Goal: Obtain resource: Download file/media

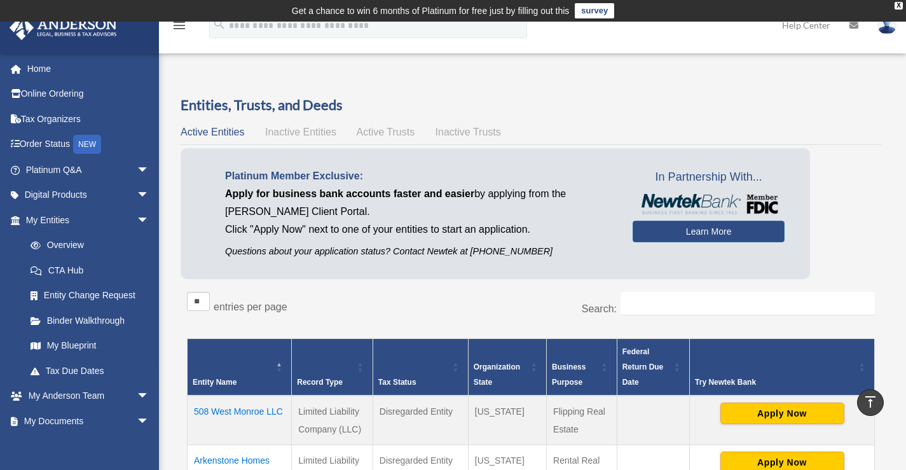
scroll to position [321, 0]
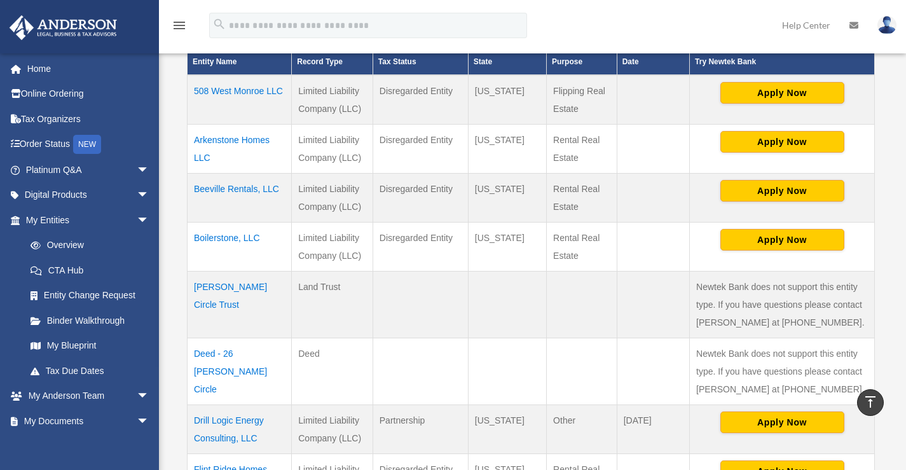
click at [642, 20] on div "menu search Site Menu add redbrick75@gmail.com My Profile Reset Password Logout…" at bounding box center [453, 31] width 887 height 43
click at [66, 244] on link "Overview" at bounding box center [93, 245] width 151 height 25
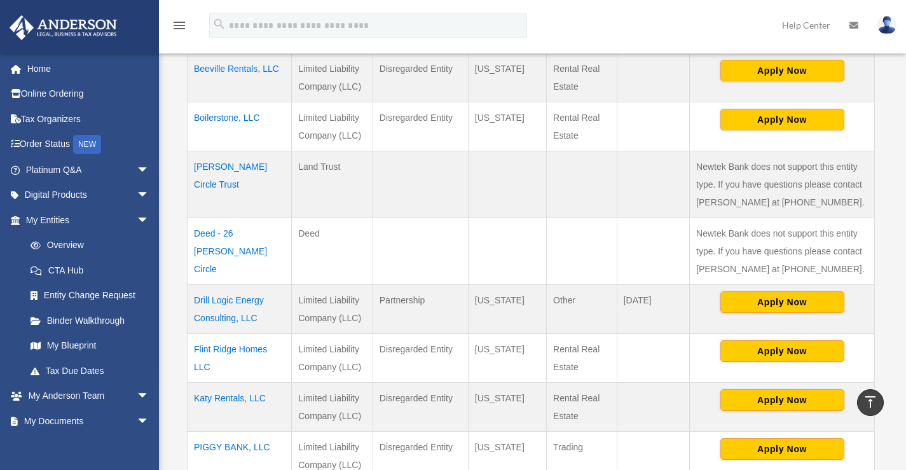
scroll to position [448, 0]
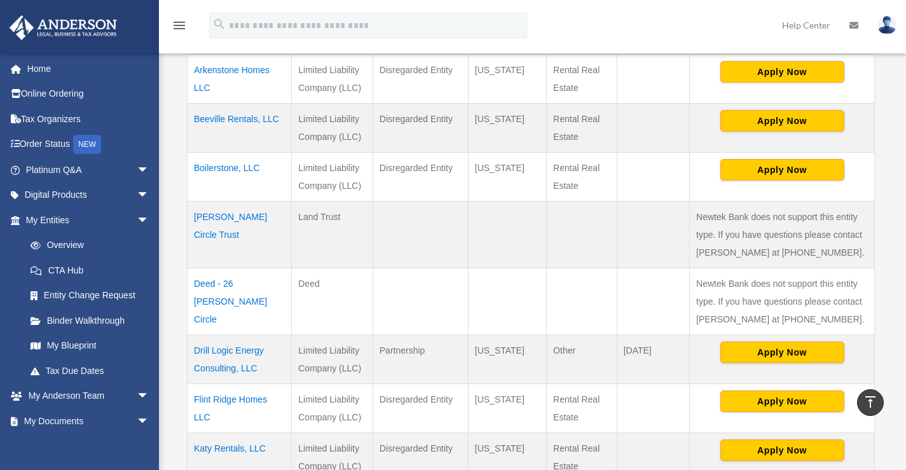
scroll to position [403, 0]
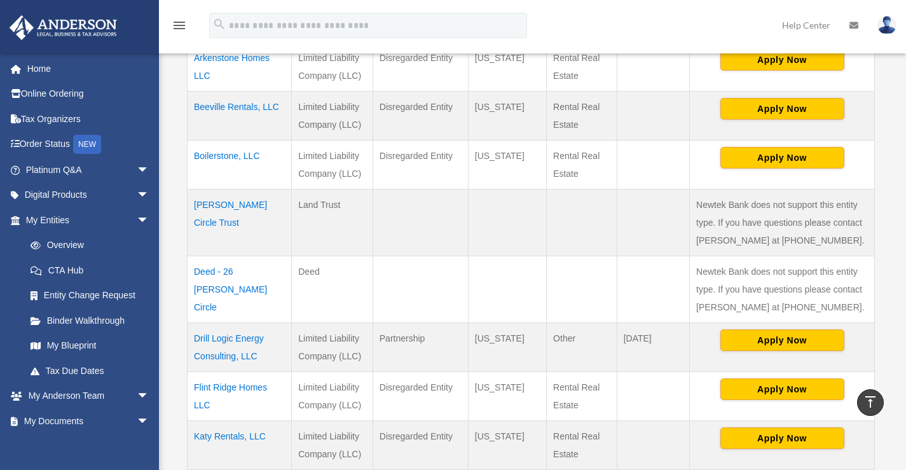
click at [232, 336] on td "Drill Logic Energy Consulting, LLC" at bounding box center [240, 347] width 104 height 49
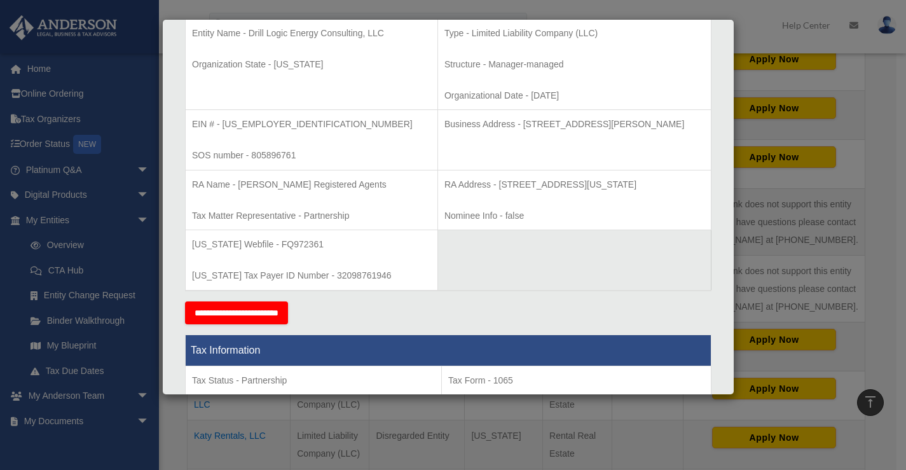
scroll to position [280, 0]
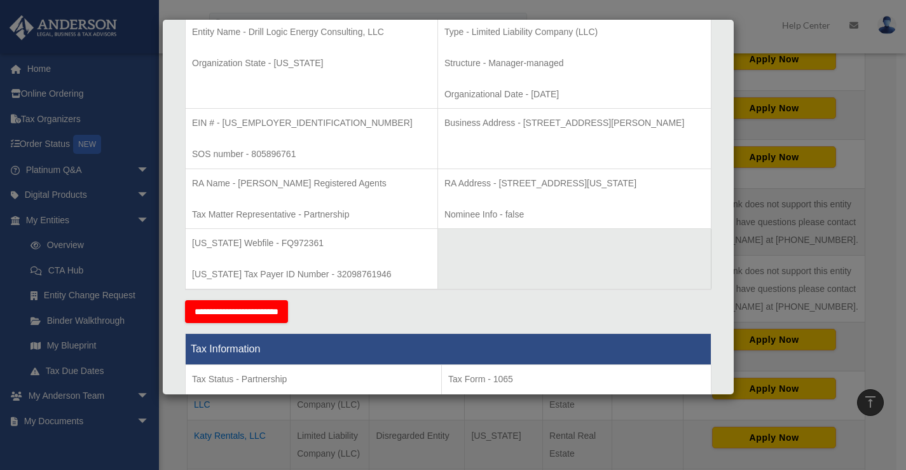
click at [551, 268] on table "Entity Name - Drill Logic Energy Consulting, LLC Organization State - [US_STATE…" at bounding box center [448, 153] width 527 height 273
click at [67, 242] on div "Details × Articles Sent Organizational Date" at bounding box center [453, 235] width 906 height 470
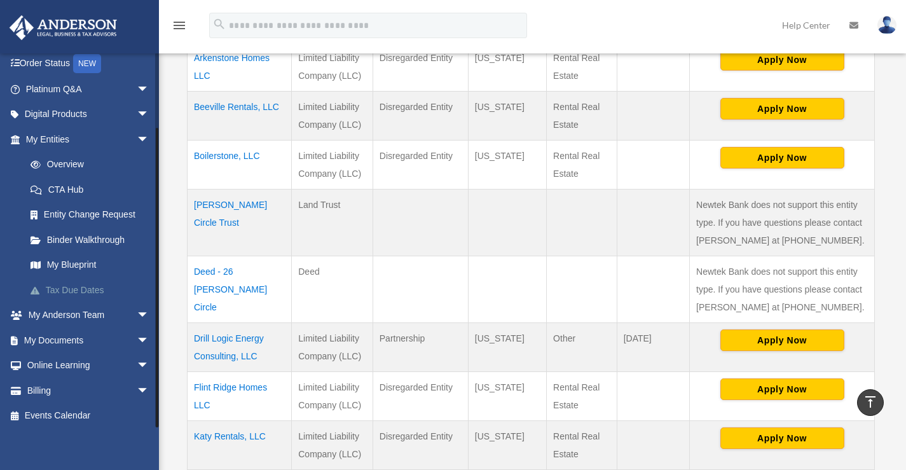
scroll to position [85, 0]
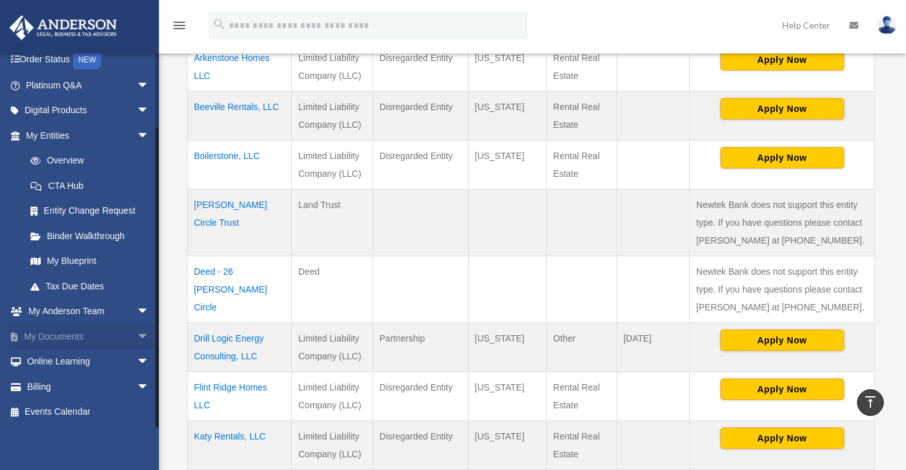
click at [137, 336] on span "arrow_drop_down" at bounding box center [149, 337] width 25 height 26
click at [55, 359] on link "Box" at bounding box center [93, 361] width 151 height 25
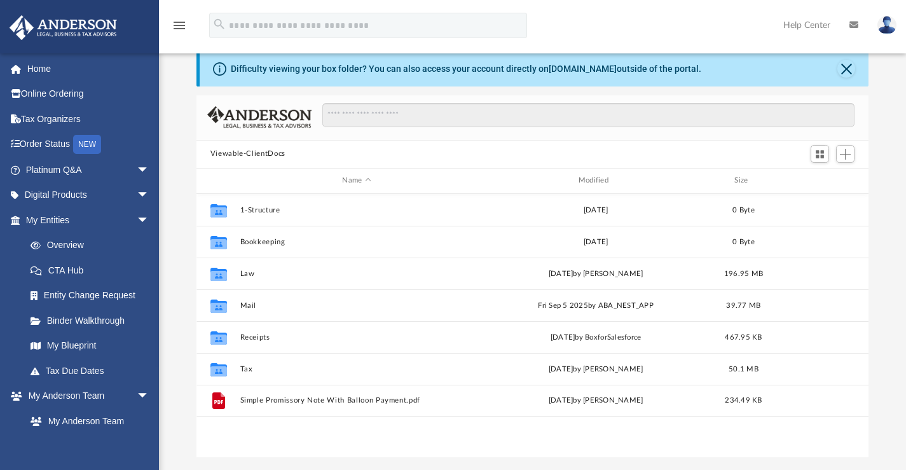
scroll to position [127, 0]
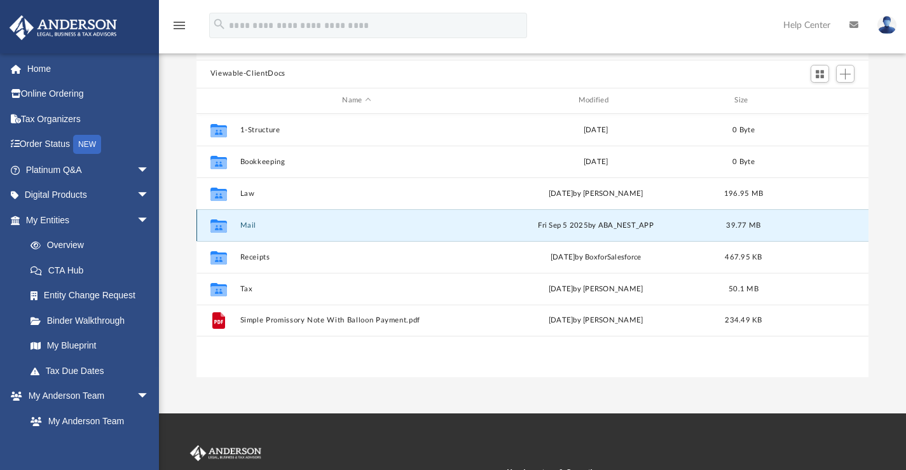
click at [251, 224] on button "Mail" at bounding box center [356, 225] width 233 height 8
click at [244, 225] on button "Mail" at bounding box center [356, 225] width 233 height 8
click at [217, 219] on icon "grid" at bounding box center [219, 225] width 17 height 13
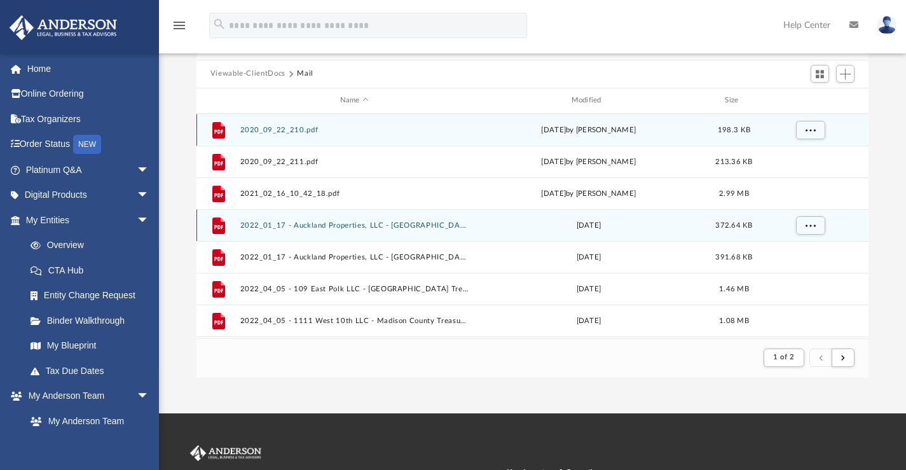
scroll to position [240, 663]
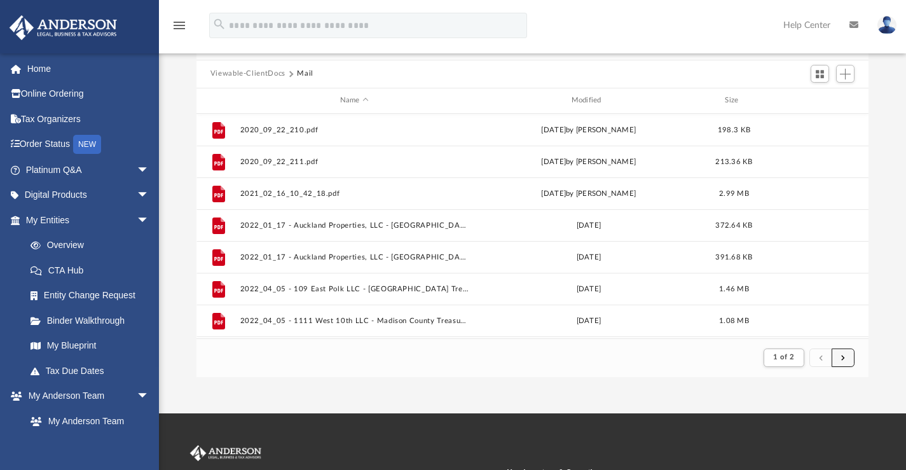
click at [848, 354] on button "submit" at bounding box center [843, 358] width 23 height 18
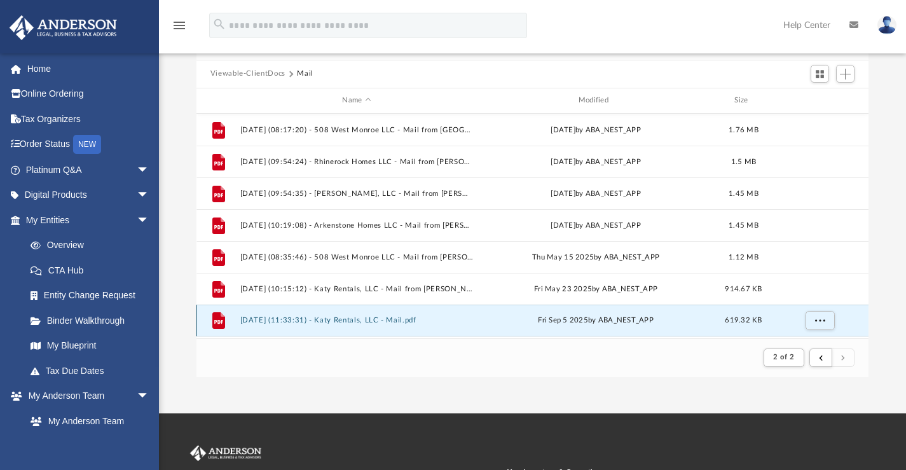
click at [308, 321] on button "2025.09.05 (11:33:31) - Katy Rentals, LLC - Mail.pdf" at bounding box center [356, 320] width 233 height 8
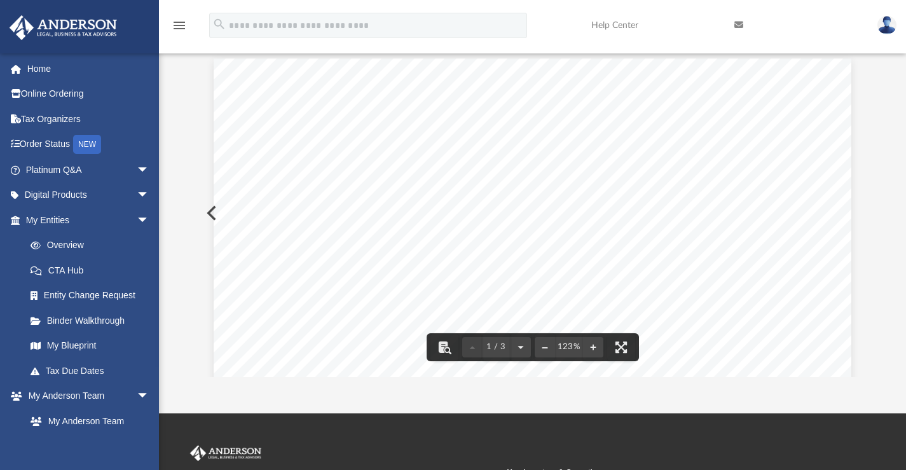
click at [214, 209] on div "Page 1" at bounding box center [533, 469] width 638 height 821
click at [214, 213] on div "Page 1" at bounding box center [533, 469] width 638 height 821
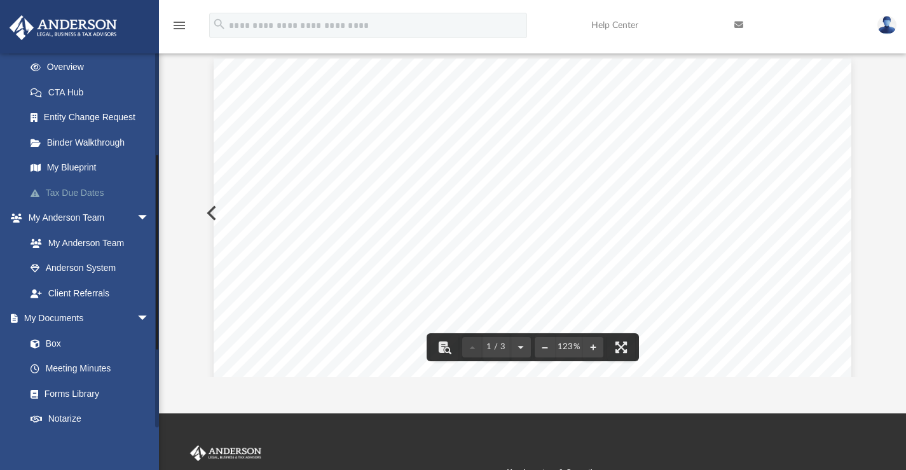
scroll to position [191, 0]
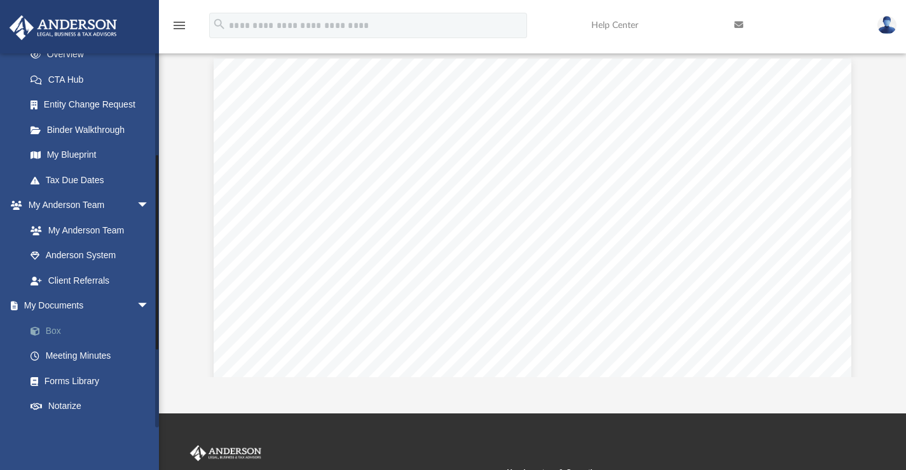
click at [50, 329] on link "Box" at bounding box center [93, 330] width 151 height 25
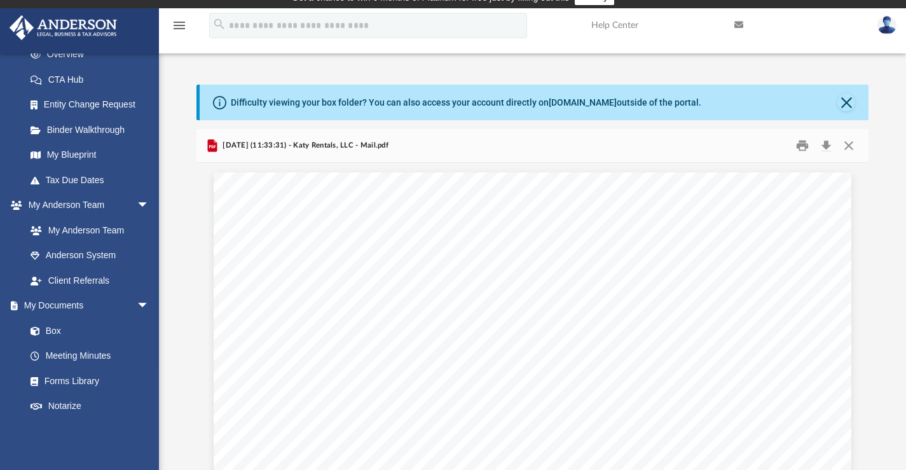
scroll to position [0, 0]
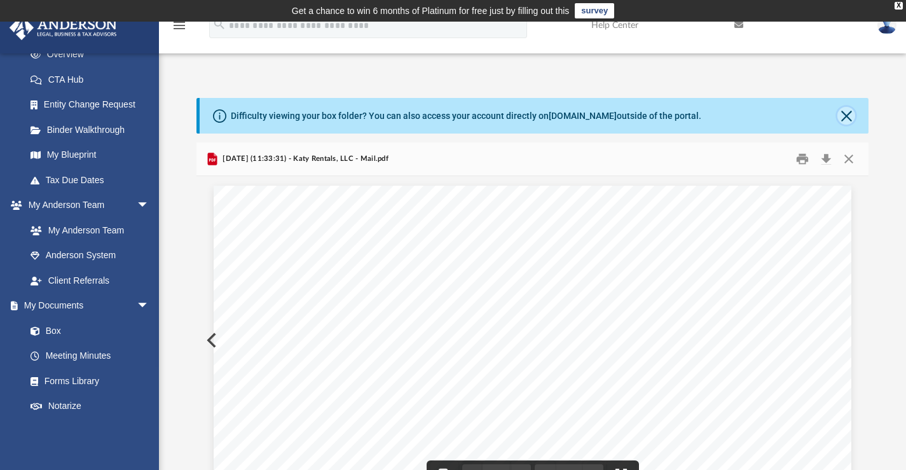
click at [845, 114] on button "Close" at bounding box center [847, 116] width 18 height 18
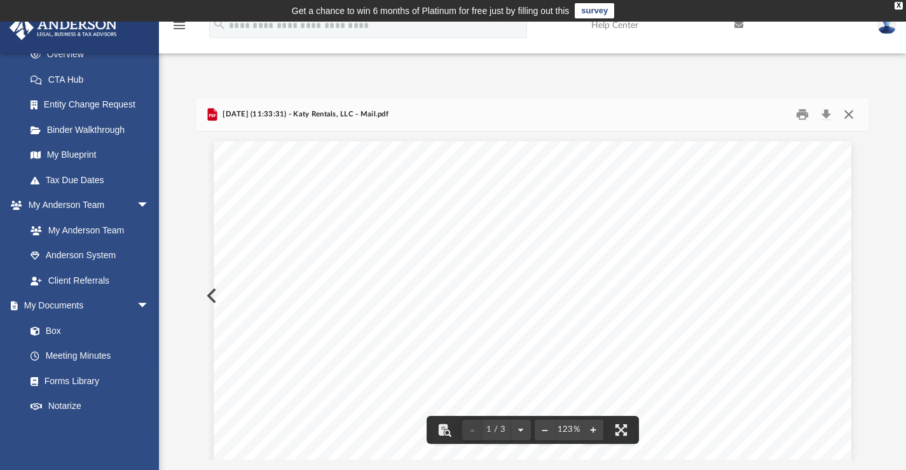
click at [850, 113] on button "Close" at bounding box center [849, 114] width 23 height 20
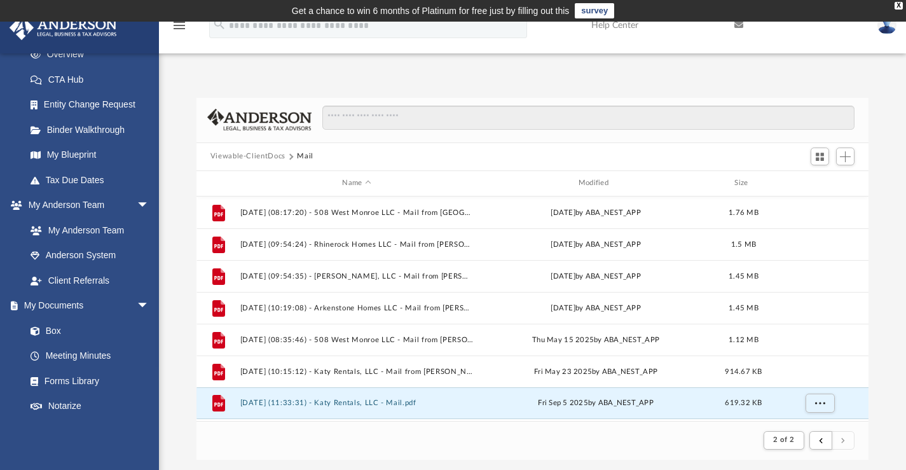
click at [273, 155] on button "Viewable-ClientDocs" at bounding box center [248, 156] width 75 height 11
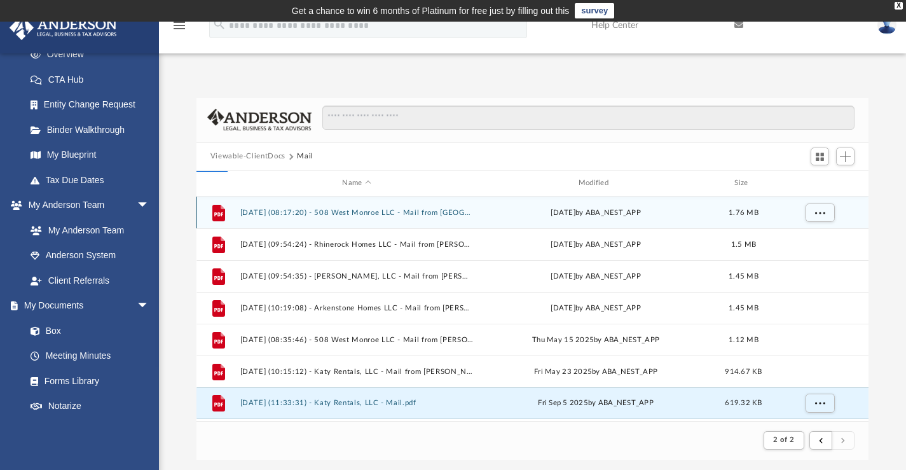
scroll to position [280, 663]
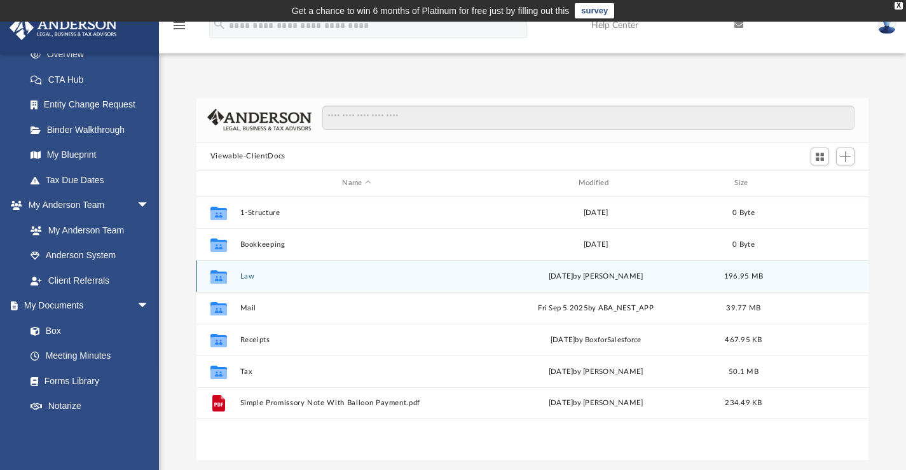
click at [246, 272] on button "Law" at bounding box center [356, 276] width 233 height 8
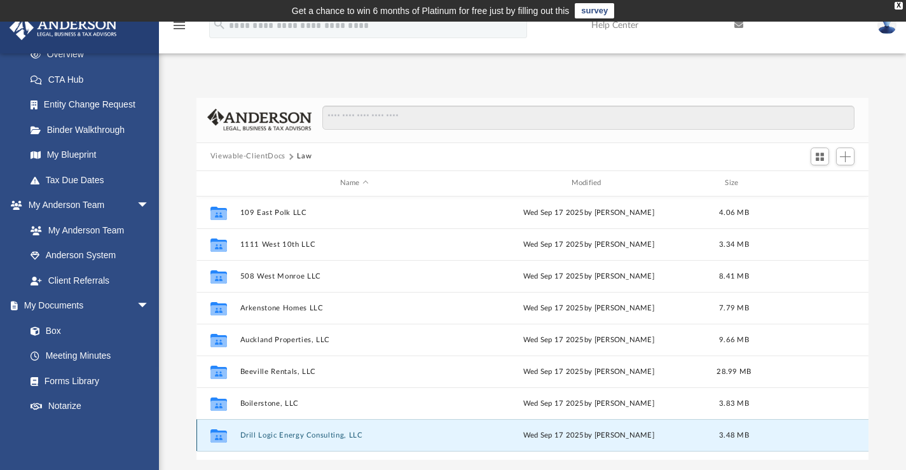
click at [308, 433] on button "Drill Logic Energy Consulting, LLC" at bounding box center [354, 435] width 229 height 8
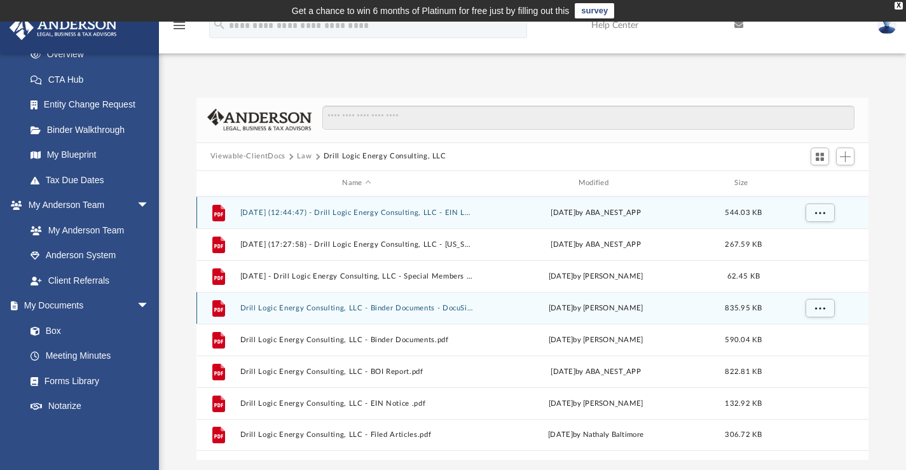
scroll to position [64, 0]
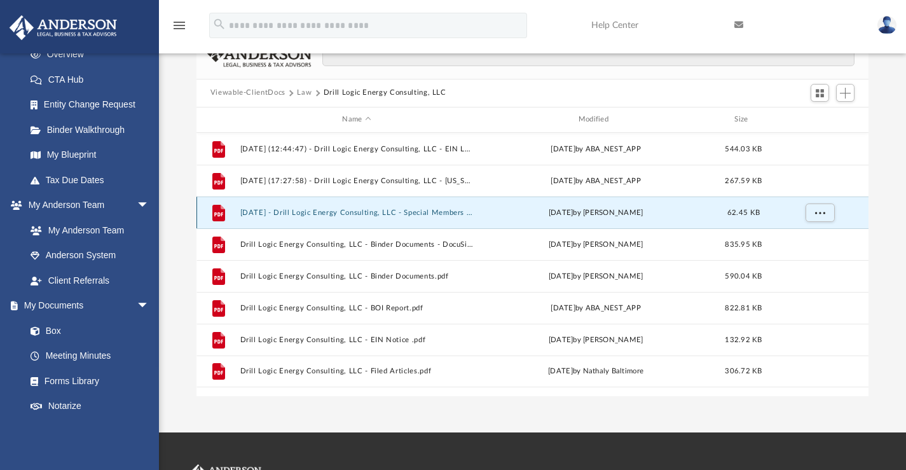
click at [302, 209] on button "2025.06.13 - Drill Logic Energy Consulting, LLC - Special Members Meeting.pdf" at bounding box center [356, 212] width 233 height 8
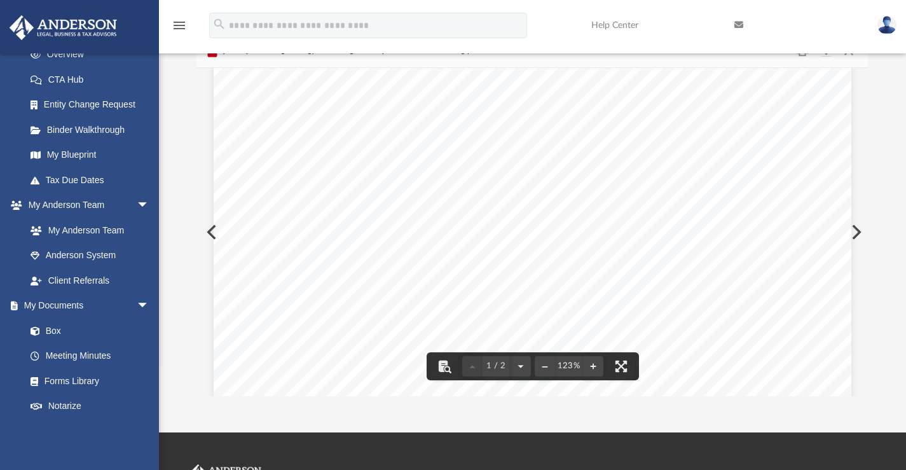
scroll to position [0, 0]
click at [172, 111] on div "Difficulty viewing your box folder? You can also access your account directly o…" at bounding box center [532, 215] width 747 height 362
